Goal: Task Accomplishment & Management: Use online tool/utility

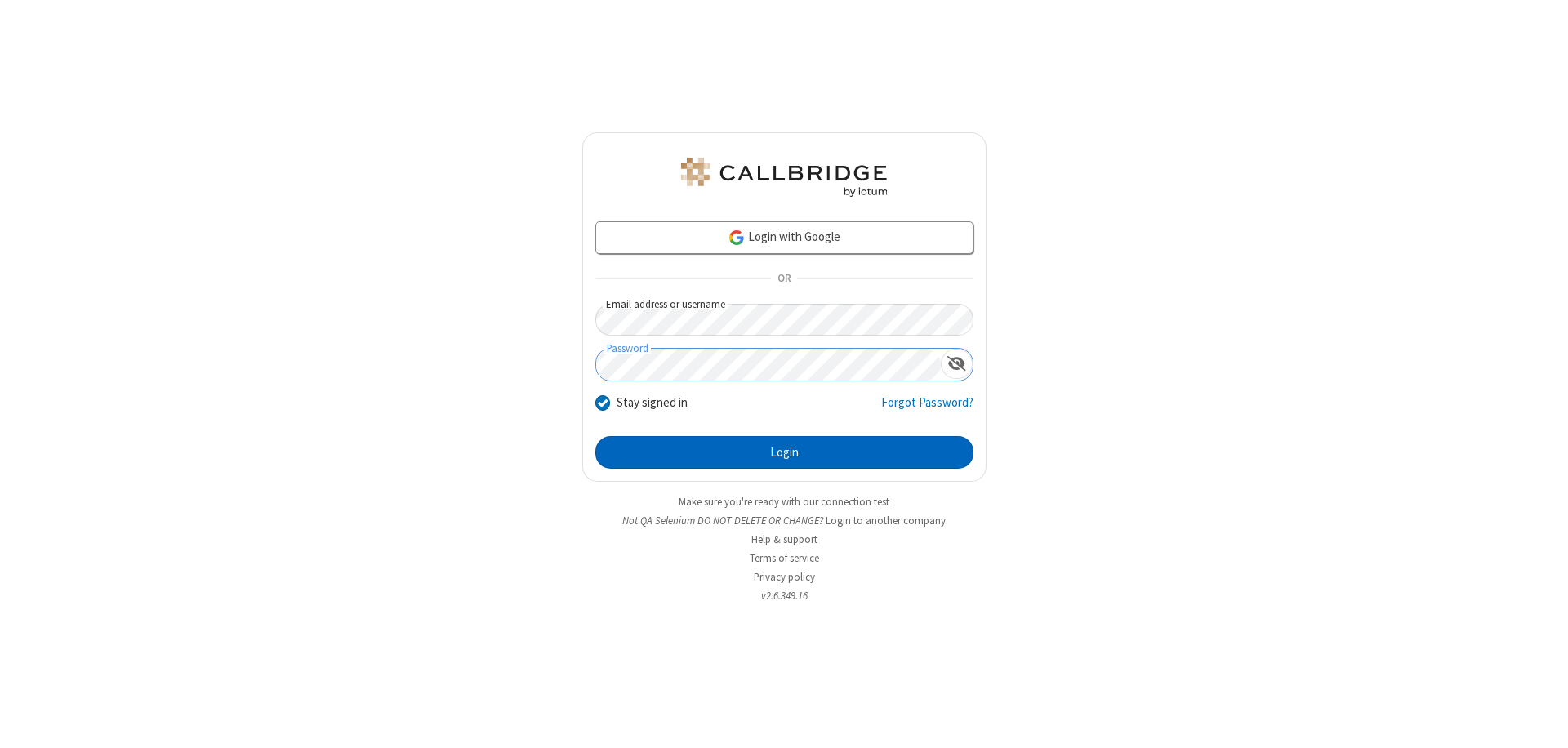
click at [784, 453] on button "Login" at bounding box center [784, 453] width 378 height 33
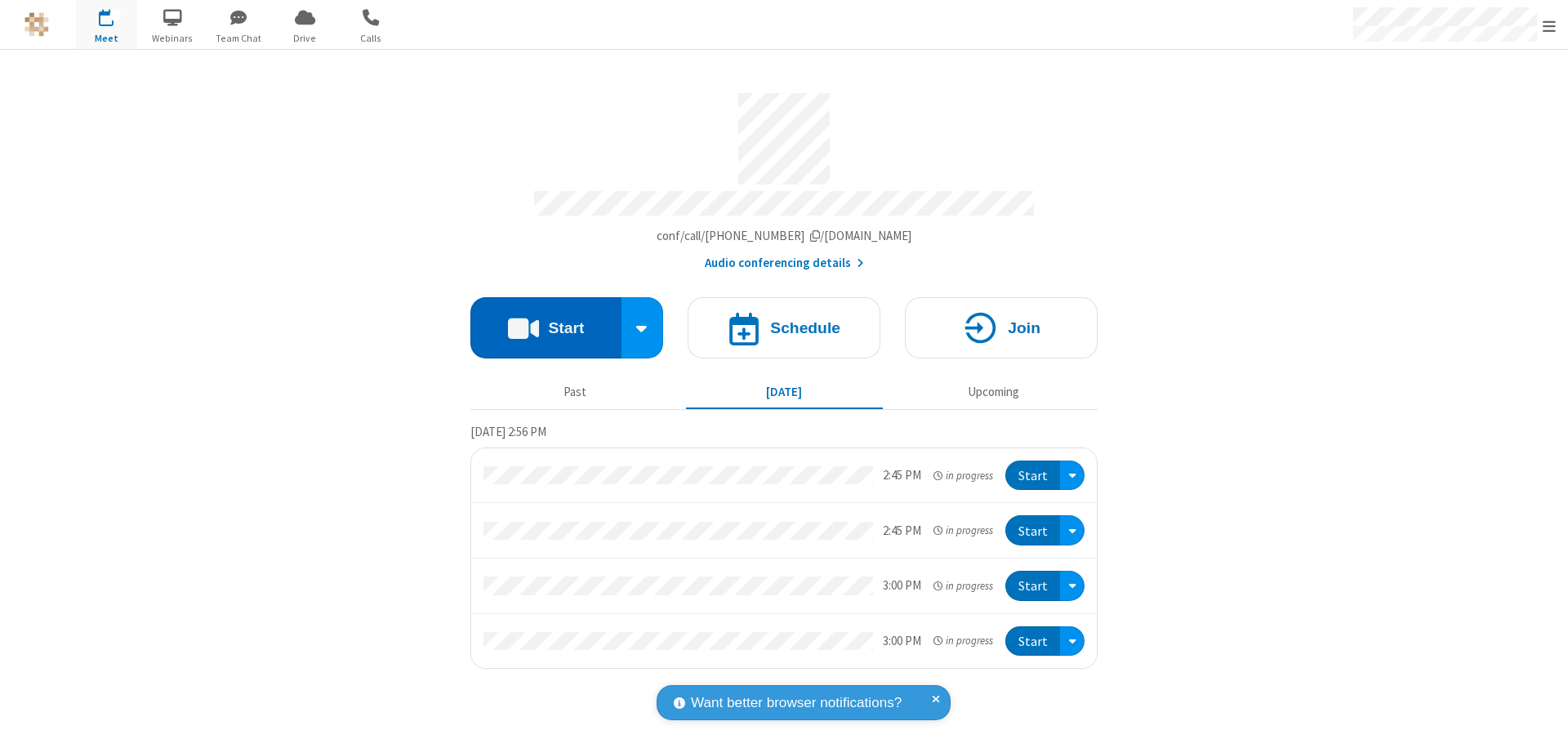
click at [545, 320] on button "Start" at bounding box center [545, 328] width 151 height 62
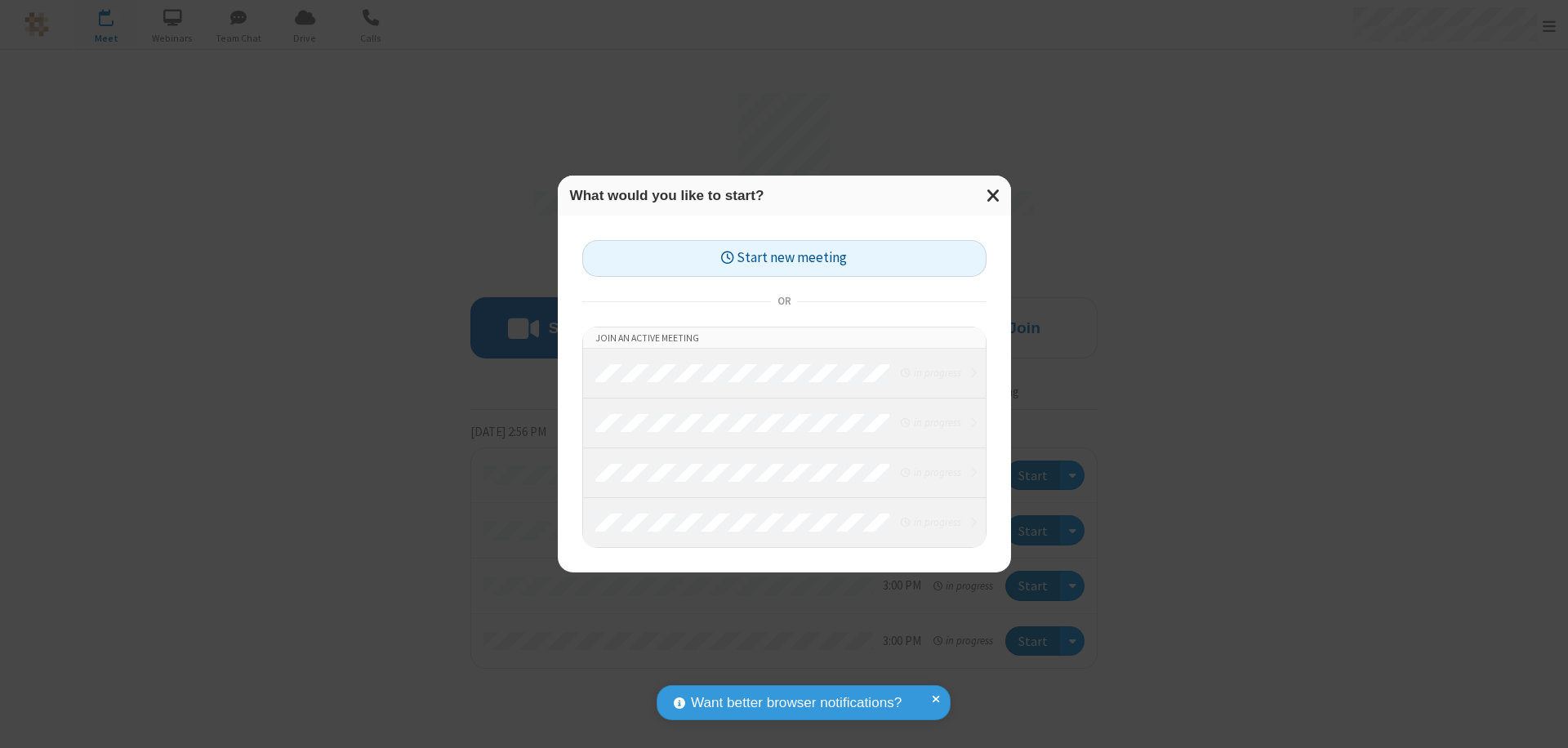
click at [784, 258] on button "Start new meeting" at bounding box center [784, 258] width 404 height 37
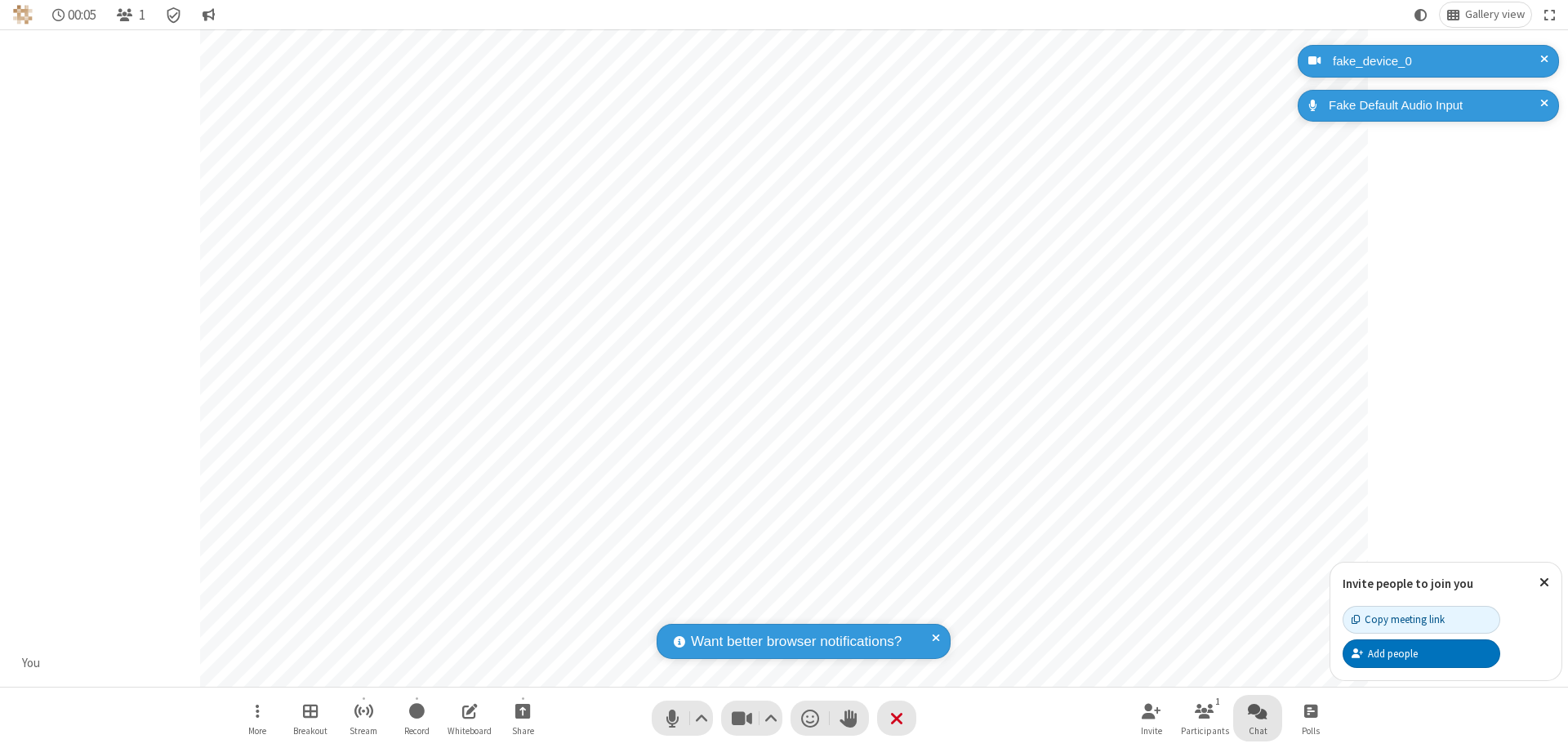
click at [1257, 711] on span "Open chat" at bounding box center [1257, 711] width 19 height 20
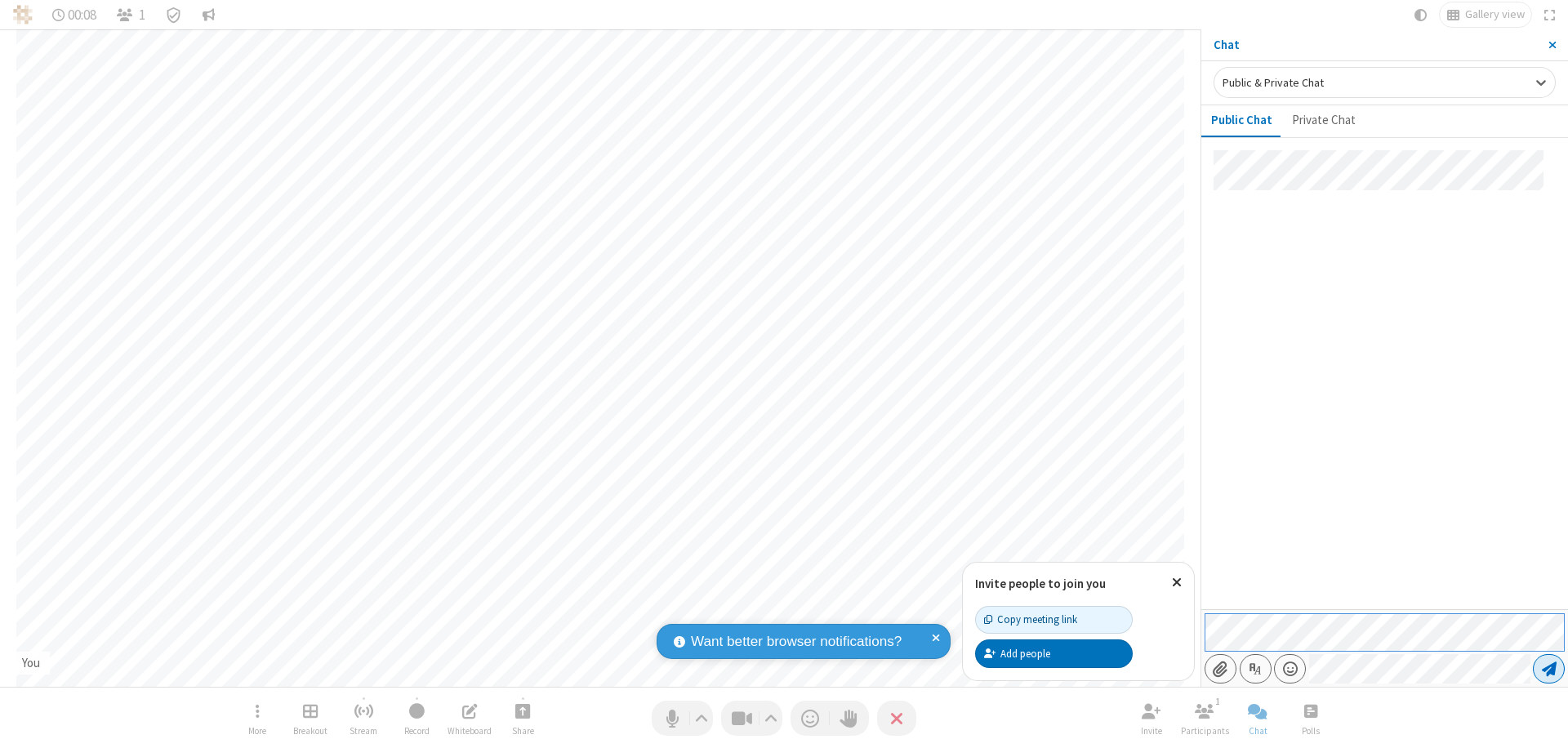
click at [1549, 669] on span "Send message" at bounding box center [1549, 669] width 14 height 16
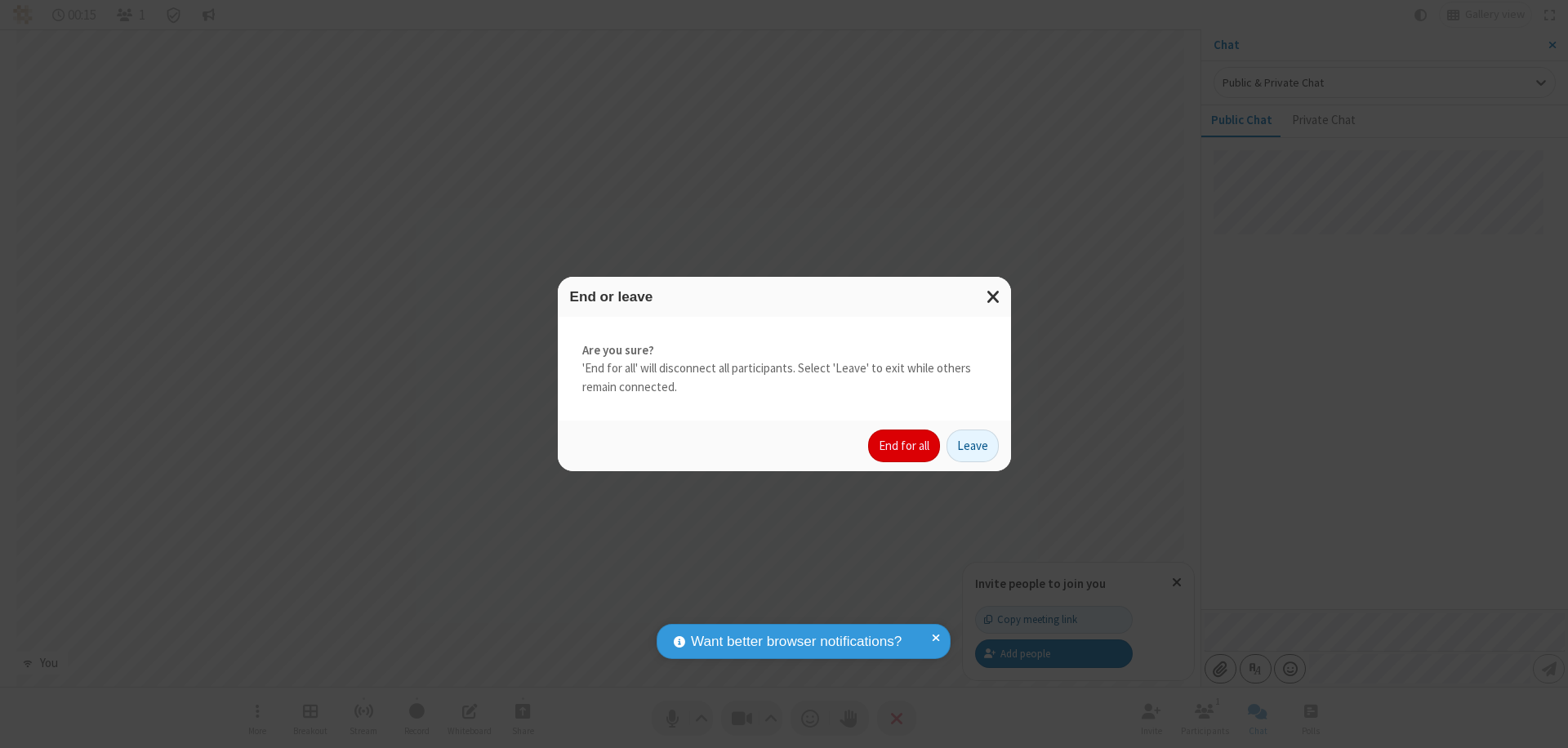
click at [905, 446] on button "End for all" at bounding box center [904, 446] width 72 height 33
